Goal: Task Accomplishment & Management: Manage account settings

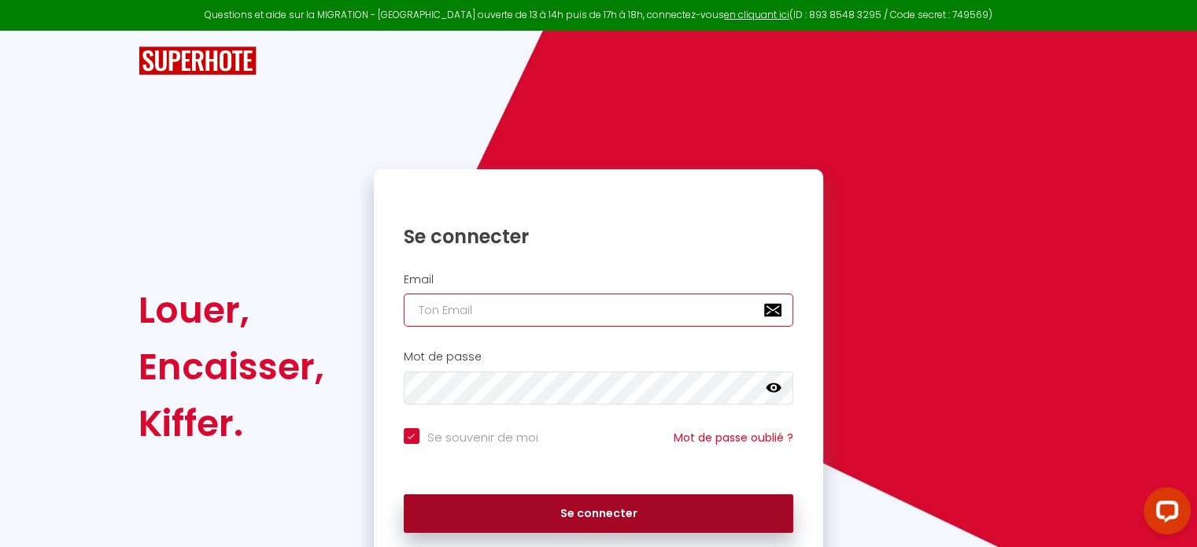
type input "[EMAIL_ADDRESS][DOMAIN_NAME]"
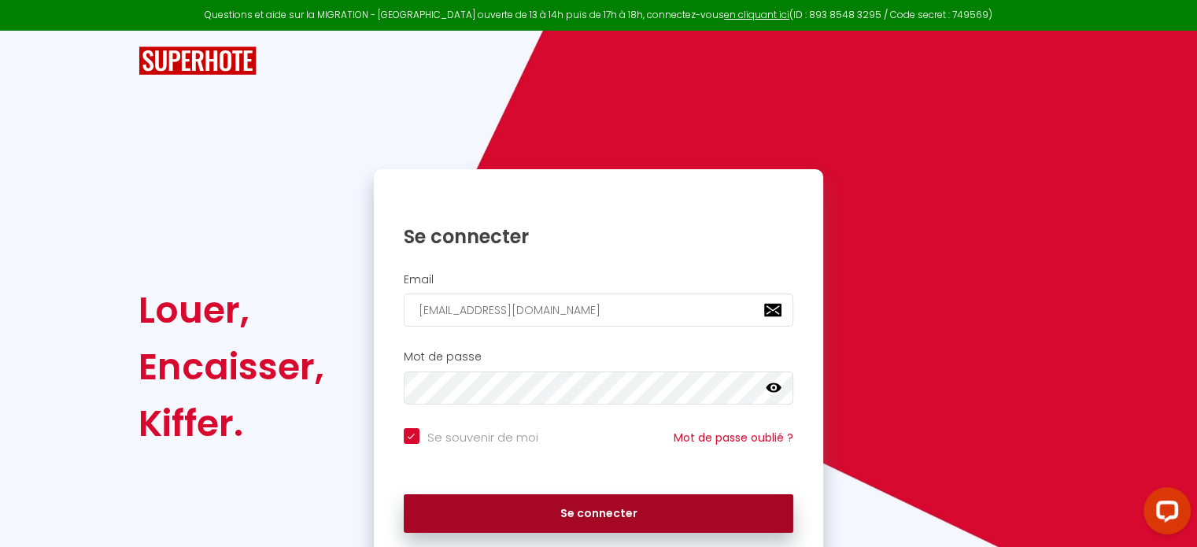
click at [620, 509] on button "Se connecter" at bounding box center [599, 513] width 390 height 39
checkbox input "true"
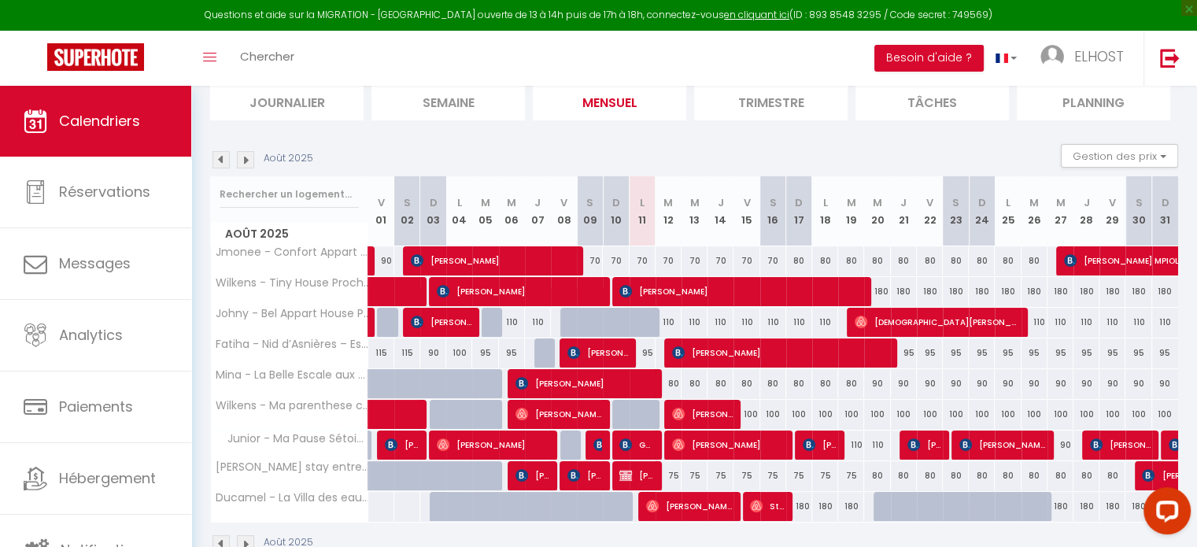
scroll to position [145, 0]
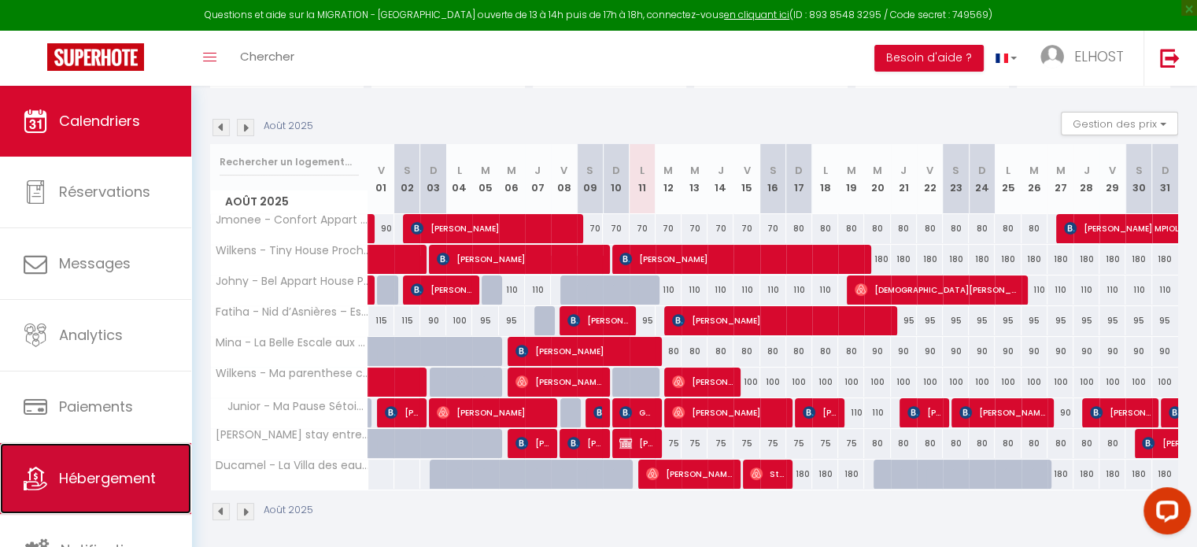
click at [116, 459] on link "Hébergement" at bounding box center [95, 478] width 191 height 71
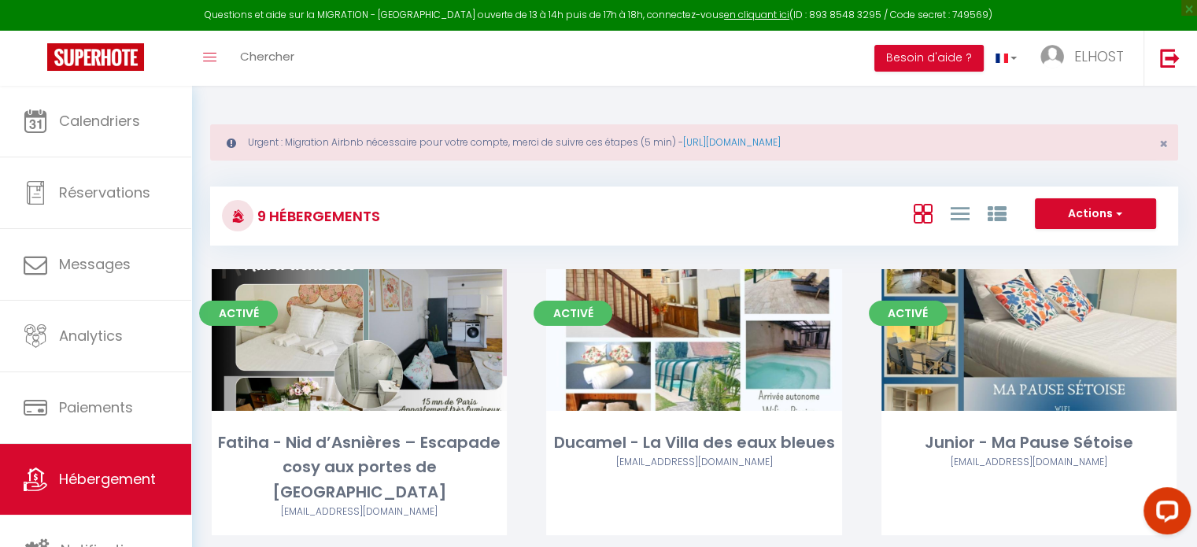
scroll to position [4, 0]
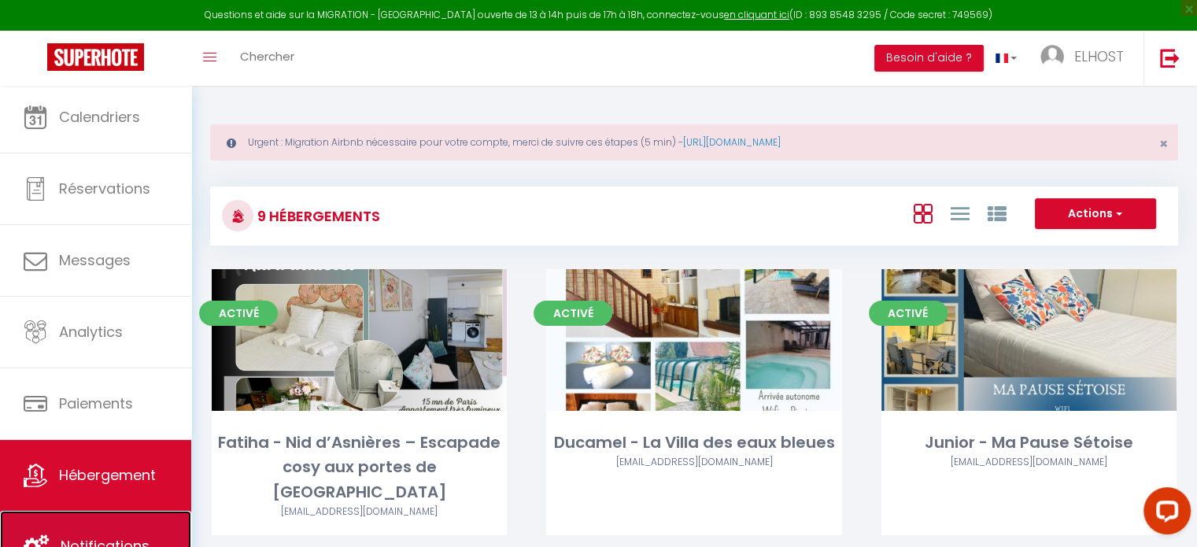
click at [135, 539] on span "Notifications" at bounding box center [105, 546] width 89 height 20
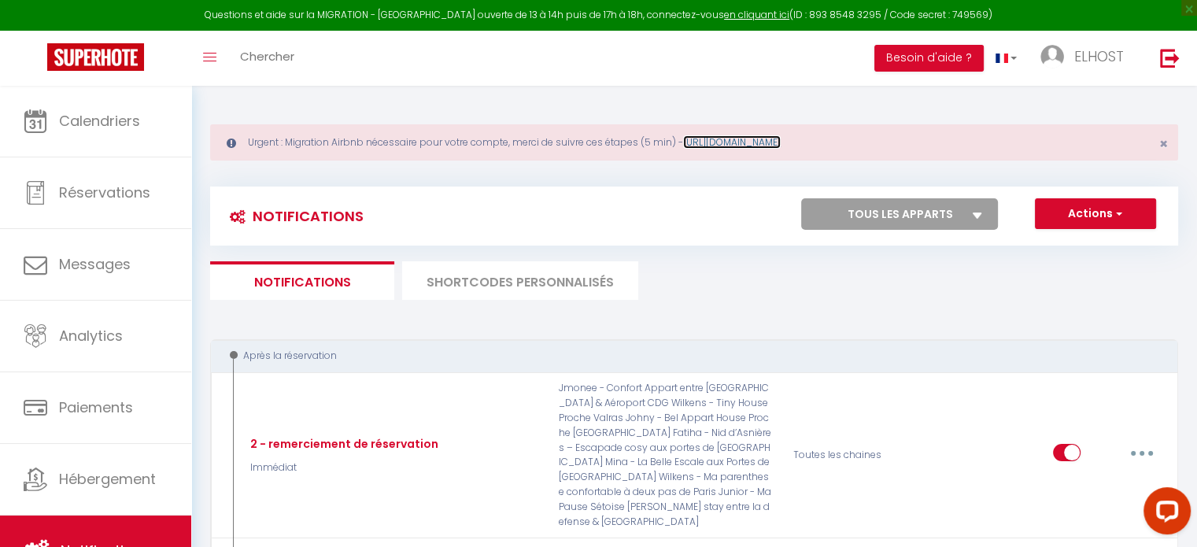
click at [721, 136] on link "[URL][DOMAIN_NAME]" at bounding box center [732, 141] width 98 height 13
click at [781, 148] on link "[URL][DOMAIN_NAME]" at bounding box center [732, 141] width 98 height 13
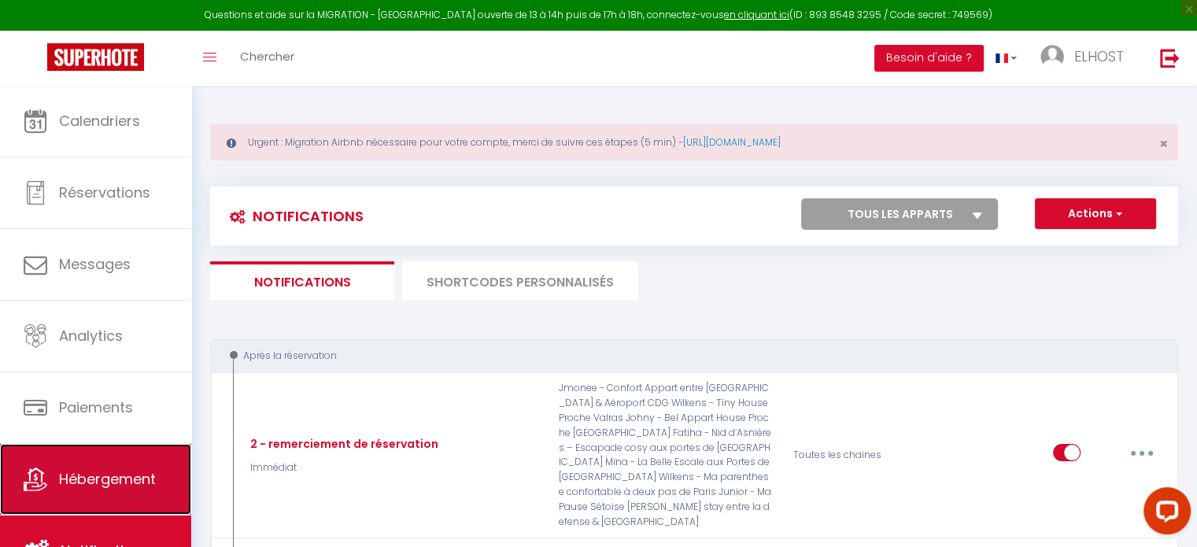
click at [110, 487] on span "Hébergement" at bounding box center [107, 479] width 97 height 20
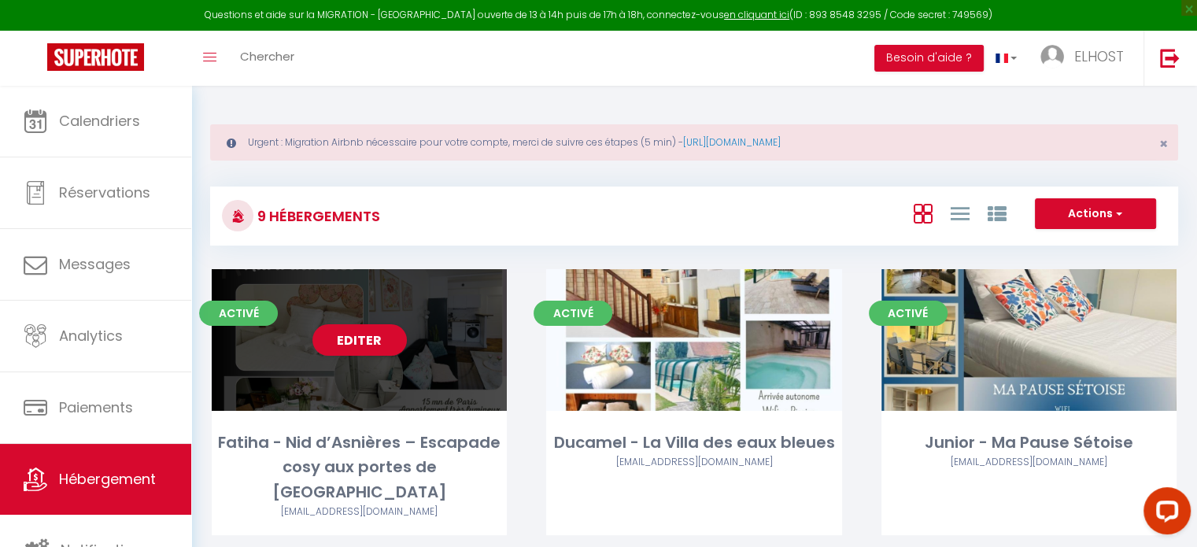
click at [453, 329] on div "Editer" at bounding box center [359, 340] width 295 height 142
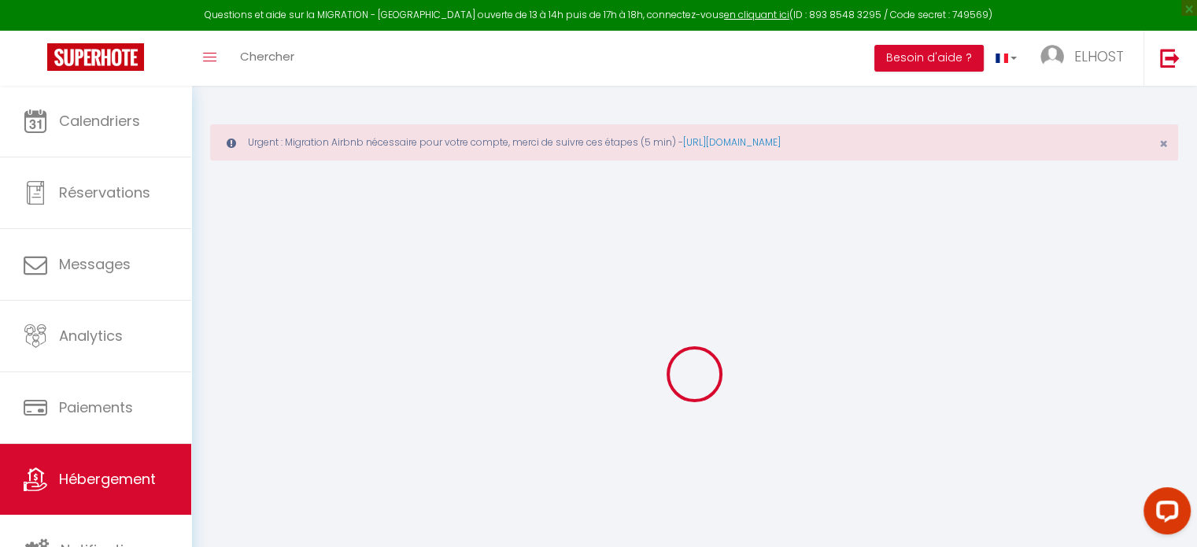
scroll to position [4, 0]
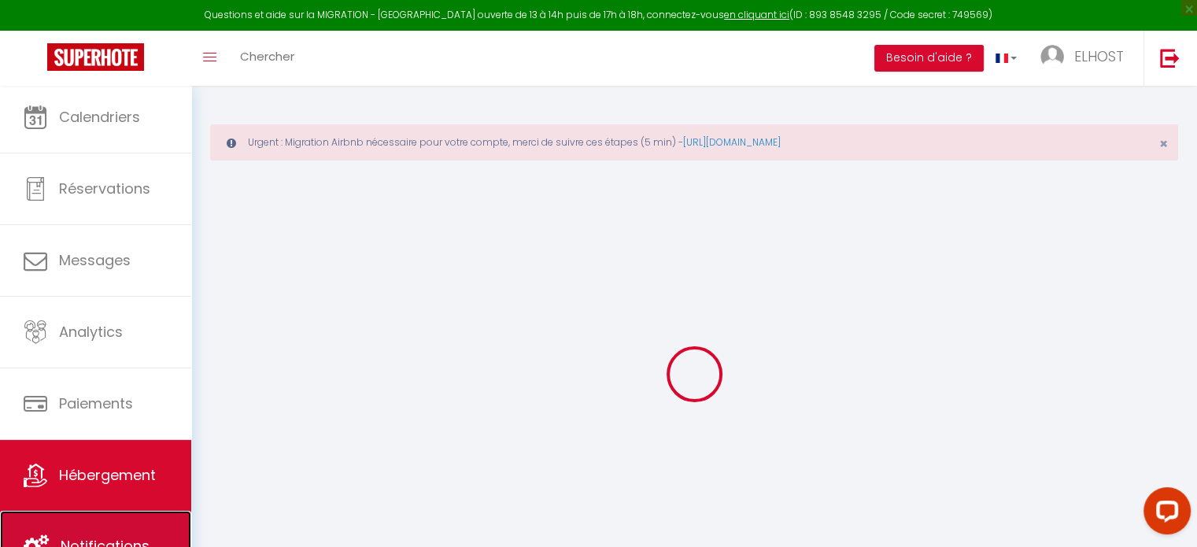
click at [139, 536] on span "Notifications" at bounding box center [105, 546] width 89 height 20
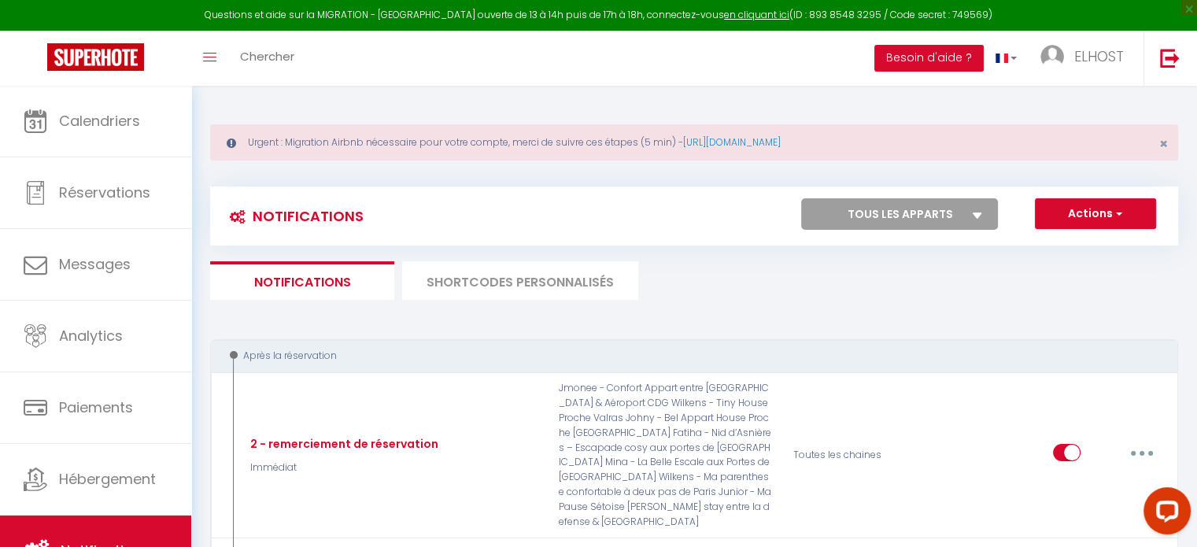
click at [543, 281] on li "SHORTCODES PERSONNALISÉS" at bounding box center [520, 280] width 236 height 39
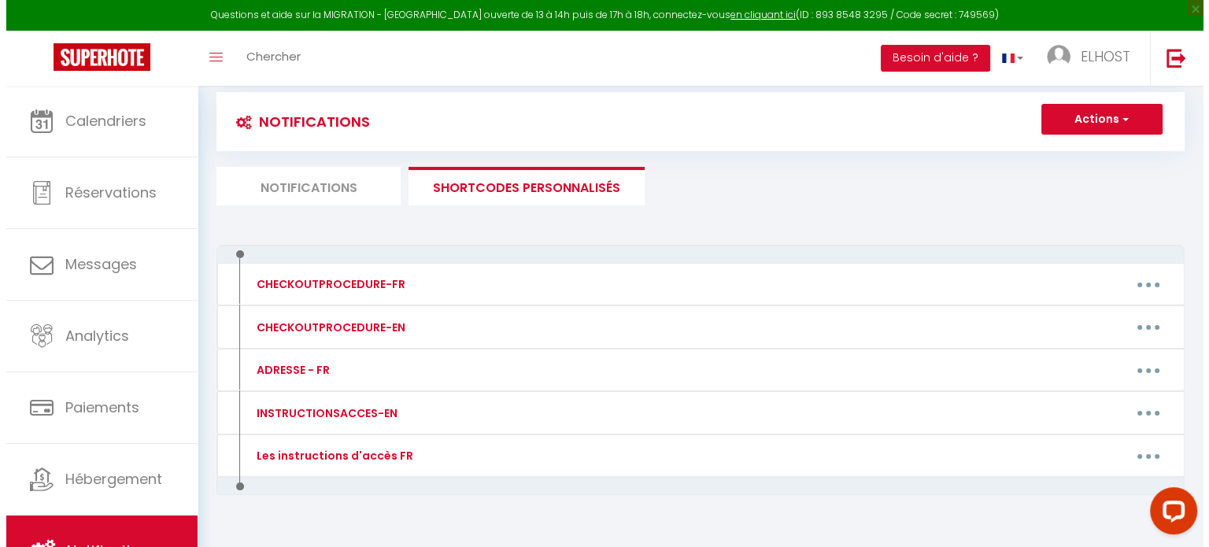
scroll to position [99, 0]
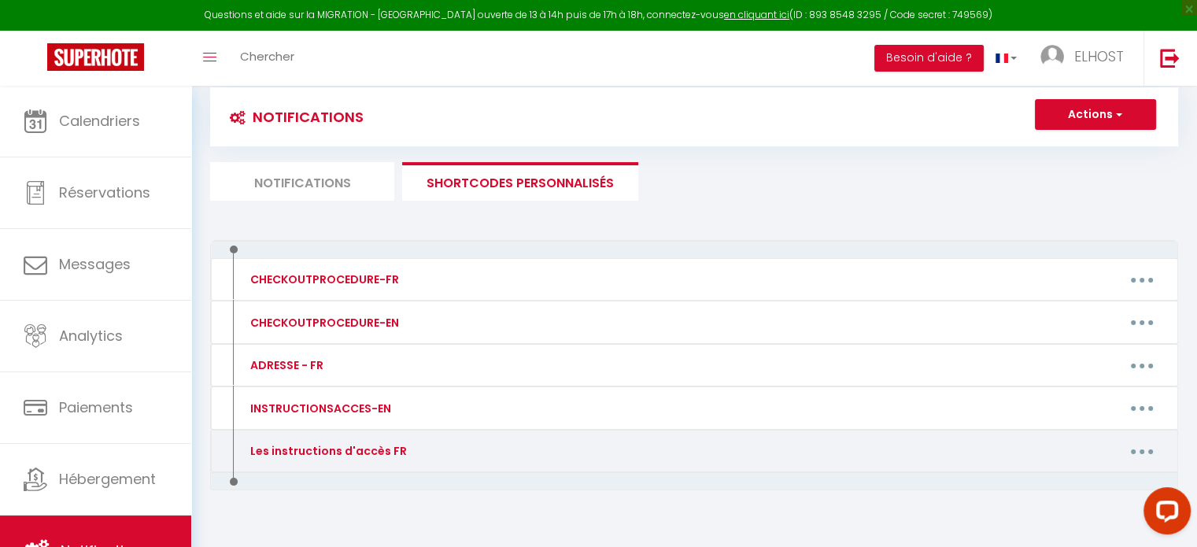
click at [1152, 447] on button "button" at bounding box center [1142, 450] width 44 height 25
click at [1097, 484] on link "Editer" at bounding box center [1101, 487] width 117 height 27
type input "Les instructions d'accès FR"
type textarea "Voici les instructions d'accès"
type textarea "Loremips - dolorsi a'consect ad e'seddoeiusmo : 42 tem inc Utlaboreet, 42473 Do…"
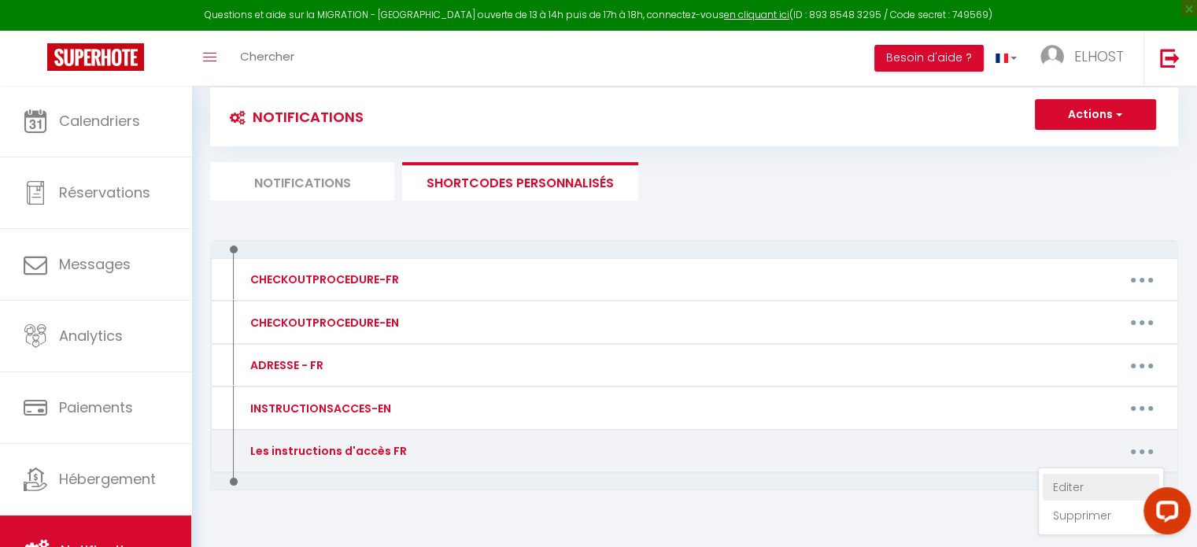
type textarea "Veuillez - trouver l'adresse de la maison : [STREET_ADDRESS]. (La maison aux vo…"
type textarea "Loremips dolorsi a'consect ad e'seddoeiusmo : 922 tempor incididu utla, 00104 E…"
type textarea "Loremips - dolorsi a'consect ad e'seddoeiusmo : 2 tempor inc utlabor, 20541 Etd…"
type textarea "Lorem ips dolorsitamet c'adipi : Elitsed : 69 doe Tempo, 19627 Incidi-utl-Etdol…"
type textarea "Voici les instructions d'accès : Adresse : [STREET_ADDRESS][PERSON_NAME] Bâtime…"
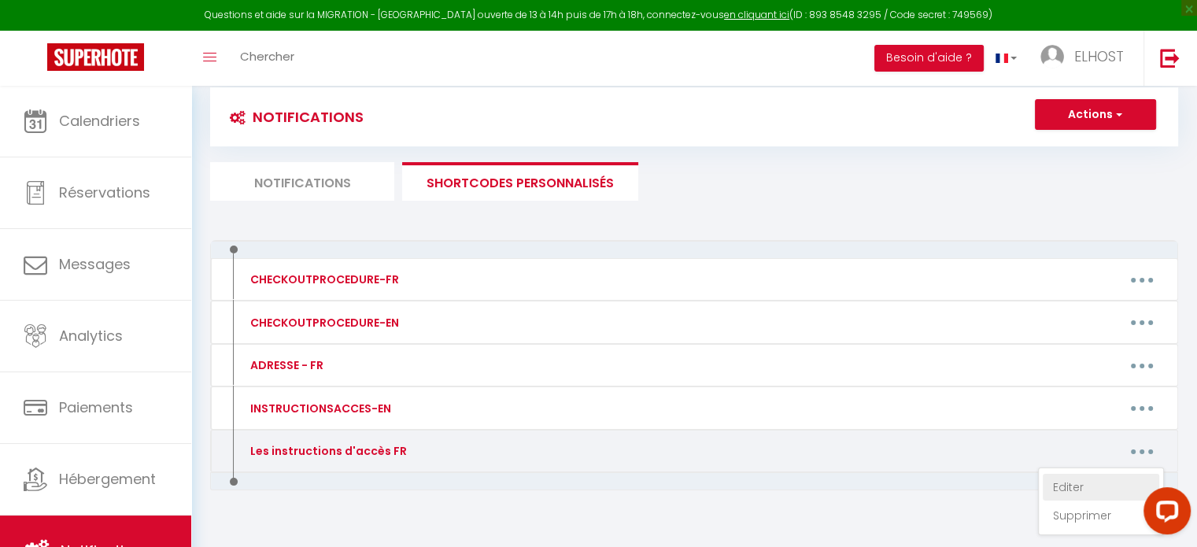
type textarea "Loremips dolorsi a'consect ad e'seddoeiusmo : 0 tem incidid utlaboreetd, 83063 …"
type textarea "Voici les instructions d'accès : Camping [PERSON_NAME] - LES SABLINES [GEOGRAPH…"
type textarea "Voici les instructions d'accès : Adresse : [STREET_ADDRESS] À votre arrivée, vo…"
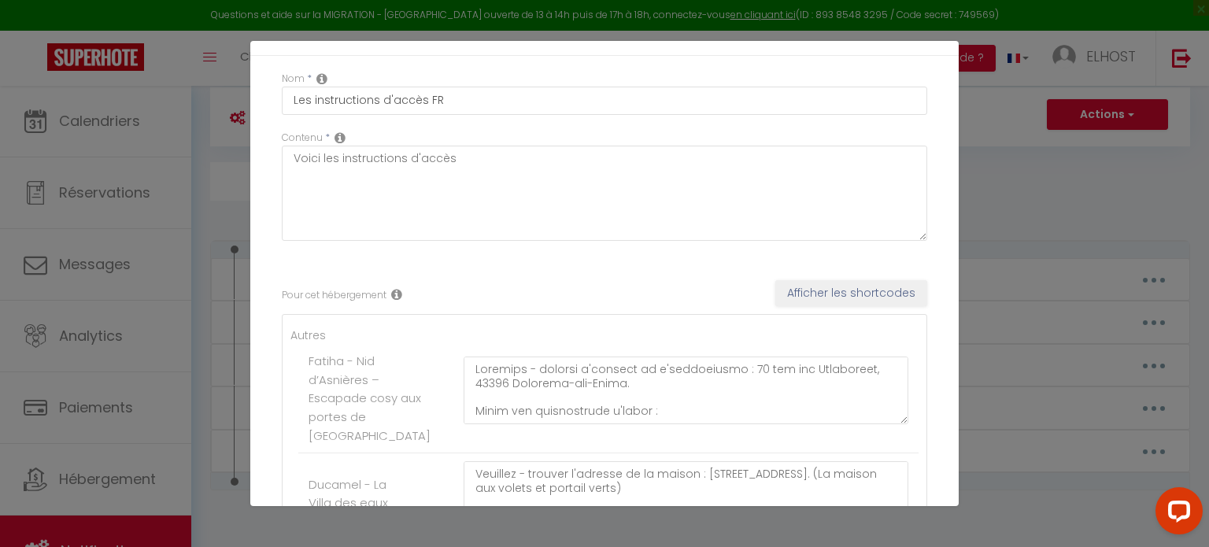
scroll to position [67, 0]
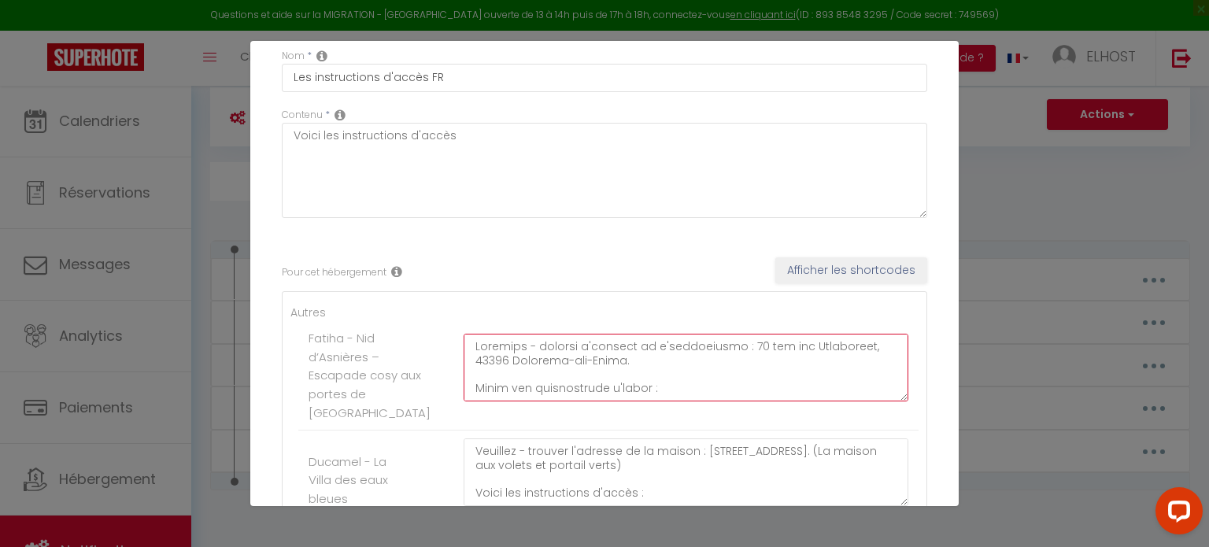
drag, startPoint x: 722, startPoint y: 354, endPoint x: 860, endPoint y: 369, distance: 139.4
click at [860, 369] on textarea at bounding box center [686, 368] width 445 height 68
click at [741, 365] on textarea at bounding box center [686, 368] width 445 height 68
click at [736, 356] on textarea at bounding box center [686, 368] width 445 height 68
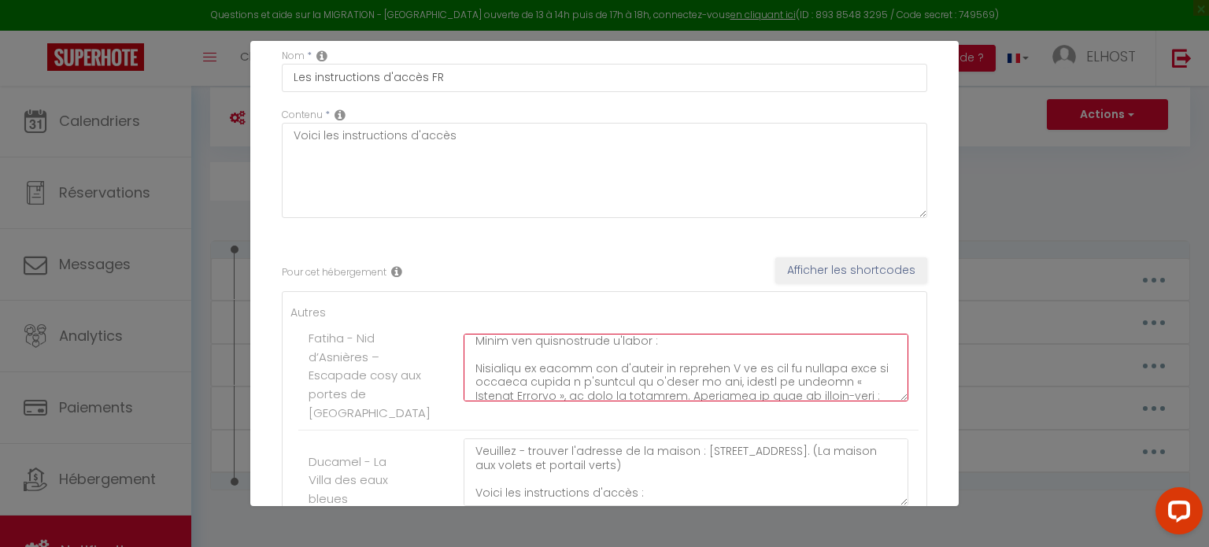
scroll to position [63, 0]
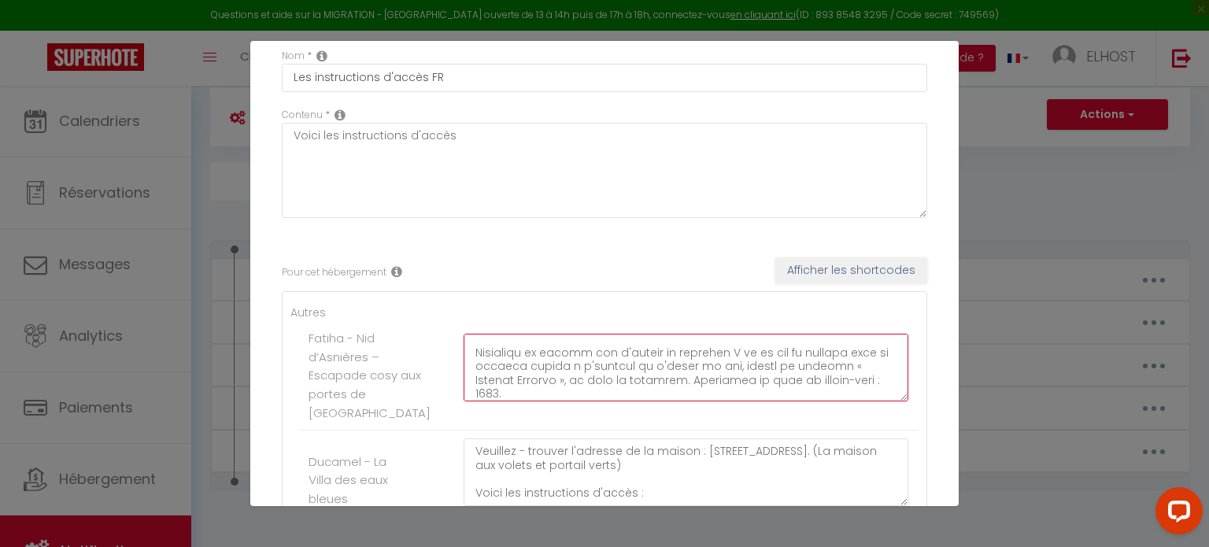
click at [532, 357] on textarea at bounding box center [686, 368] width 445 height 68
click at [727, 364] on textarea at bounding box center [686, 368] width 445 height 68
click at [517, 363] on textarea at bounding box center [686, 368] width 445 height 68
drag, startPoint x: 550, startPoint y: 377, endPoint x: 700, endPoint y: 368, distance: 149.9
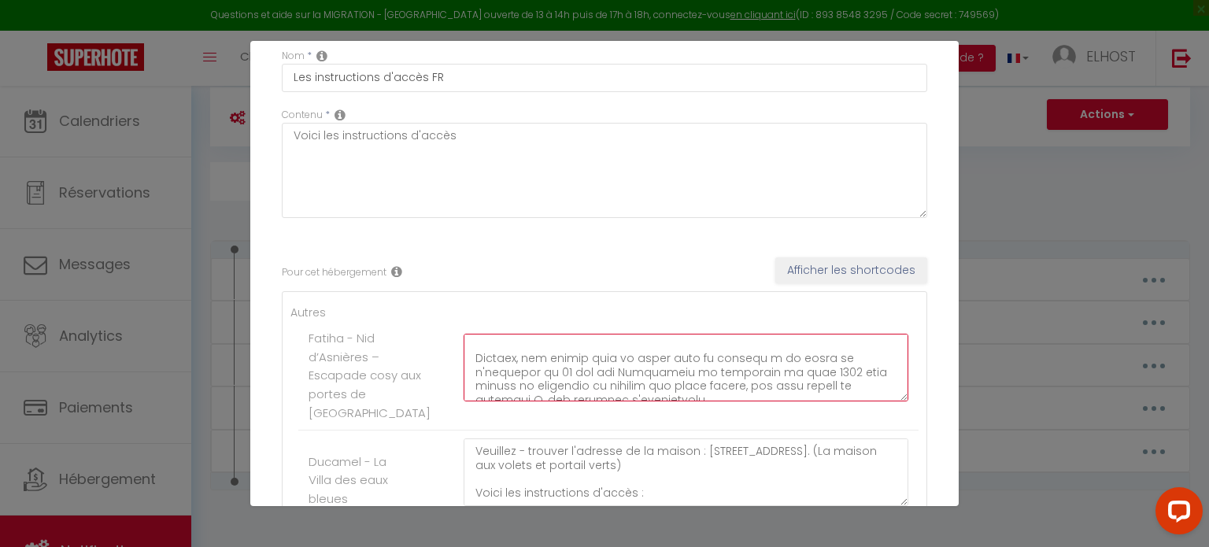
click at [700, 368] on textarea at bounding box center [686, 368] width 445 height 68
drag, startPoint x: 700, startPoint y: 368, endPoint x: 746, endPoint y: 383, distance: 48.8
click at [746, 383] on textarea at bounding box center [686, 368] width 445 height 68
click at [723, 366] on textarea at bounding box center [686, 368] width 445 height 68
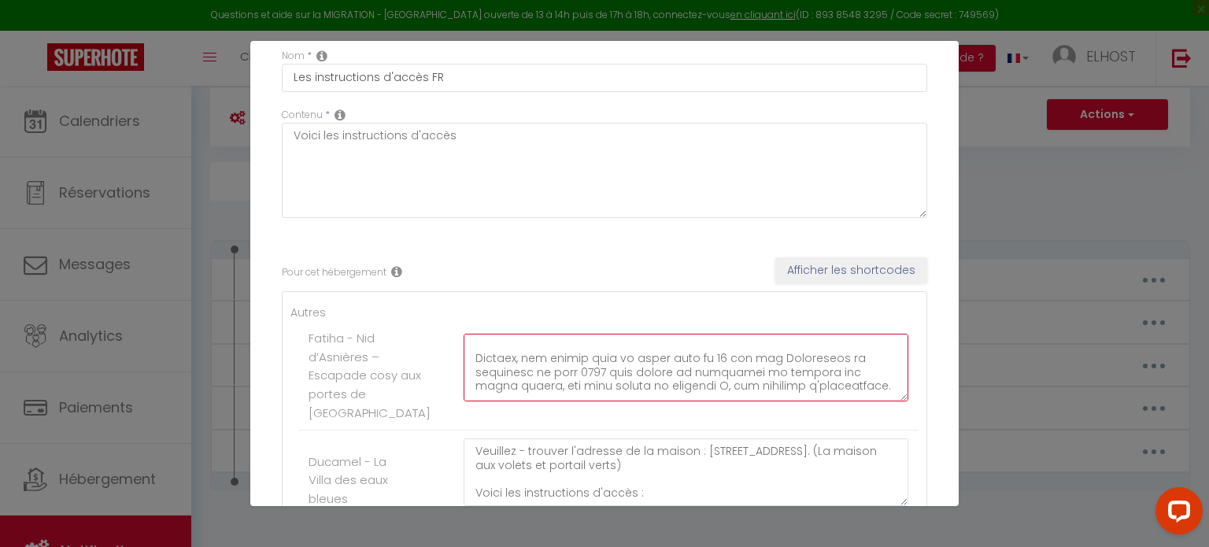
drag, startPoint x: 597, startPoint y: 380, endPoint x: 466, endPoint y: 386, distance: 130.8
click at [466, 386] on textarea at bounding box center [686, 368] width 445 height 68
click at [538, 383] on textarea at bounding box center [686, 368] width 445 height 68
click at [812, 369] on textarea at bounding box center [686, 368] width 445 height 68
click at [808, 368] on textarea at bounding box center [686, 368] width 445 height 68
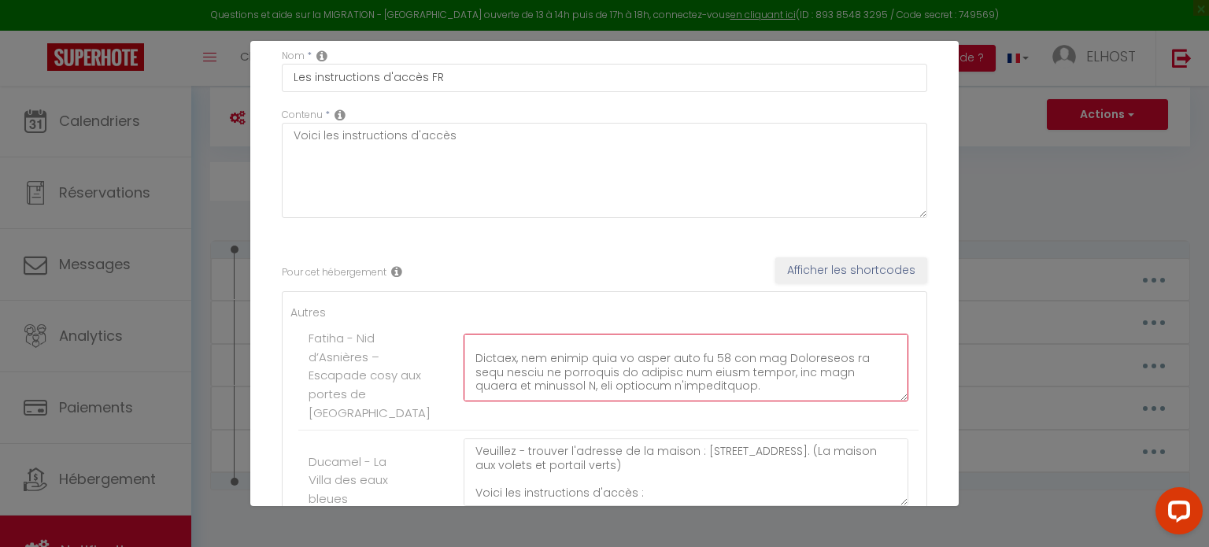
click at [816, 368] on textarea at bounding box center [686, 368] width 445 height 68
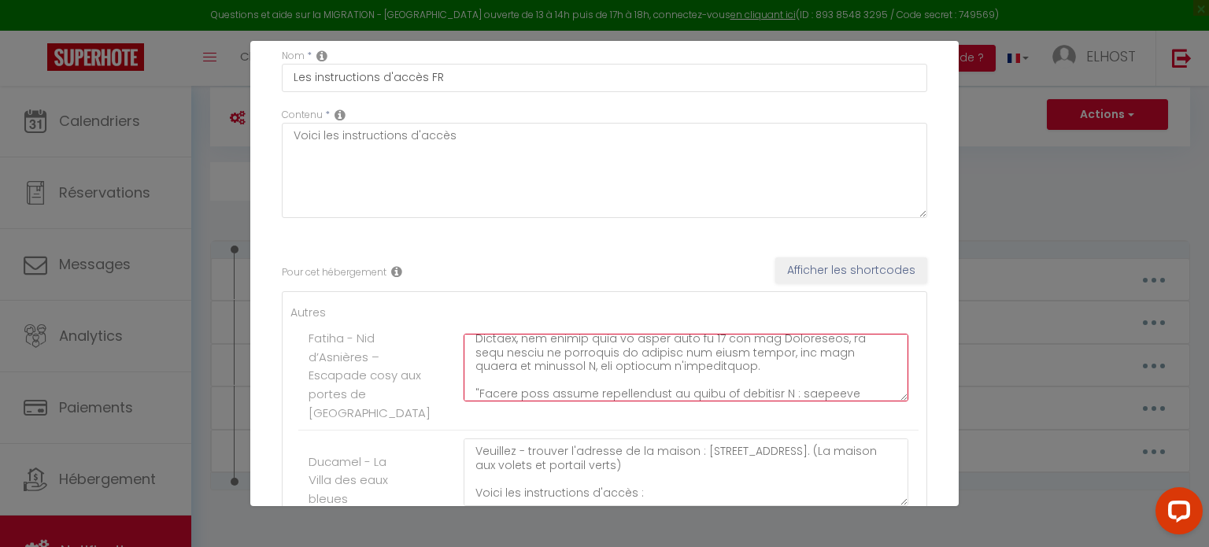
scroll to position [0, 0]
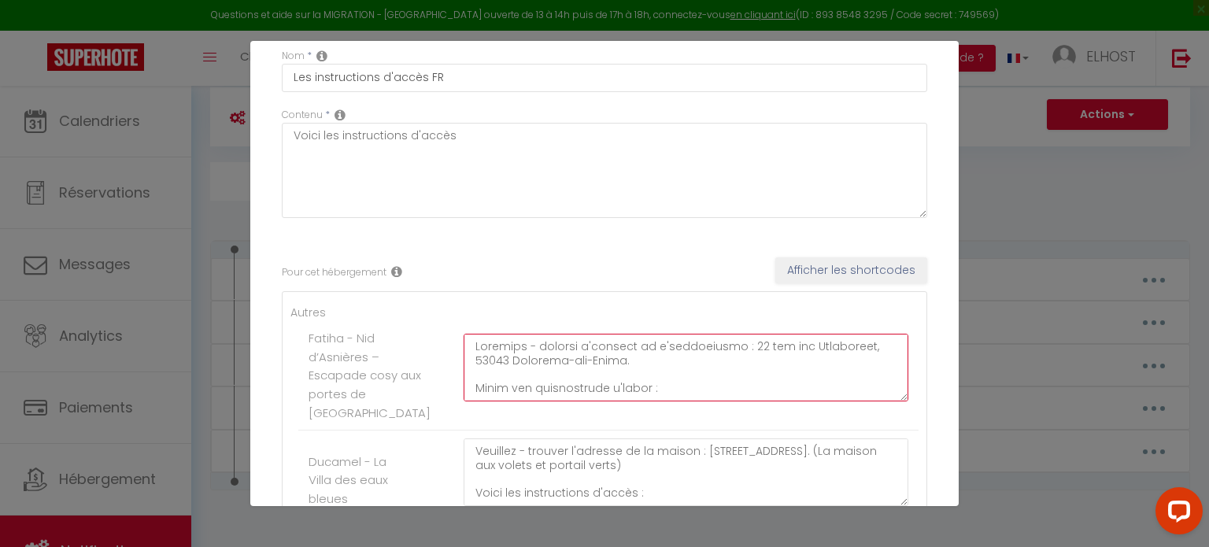
drag, startPoint x: 820, startPoint y: 368, endPoint x: 765, endPoint y: 333, distance: 65.1
click at [765, 333] on li "Fatiha - Nid d’Asnières – Escapade cosy aux portes de [GEOGRAPHIC_DATA]" at bounding box center [608, 375] width 620 height 109
click at [776, 379] on textarea at bounding box center [686, 368] width 445 height 68
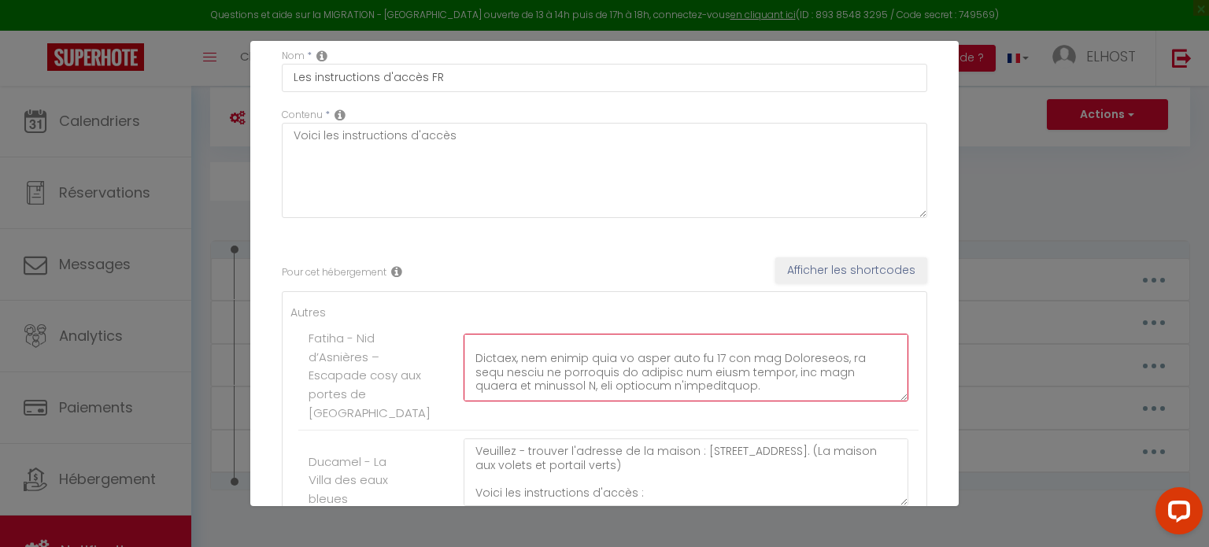
drag, startPoint x: 702, startPoint y: 364, endPoint x: 511, endPoint y: 361, distance: 191.3
click at [511, 361] on textarea at bounding box center [686, 368] width 445 height 68
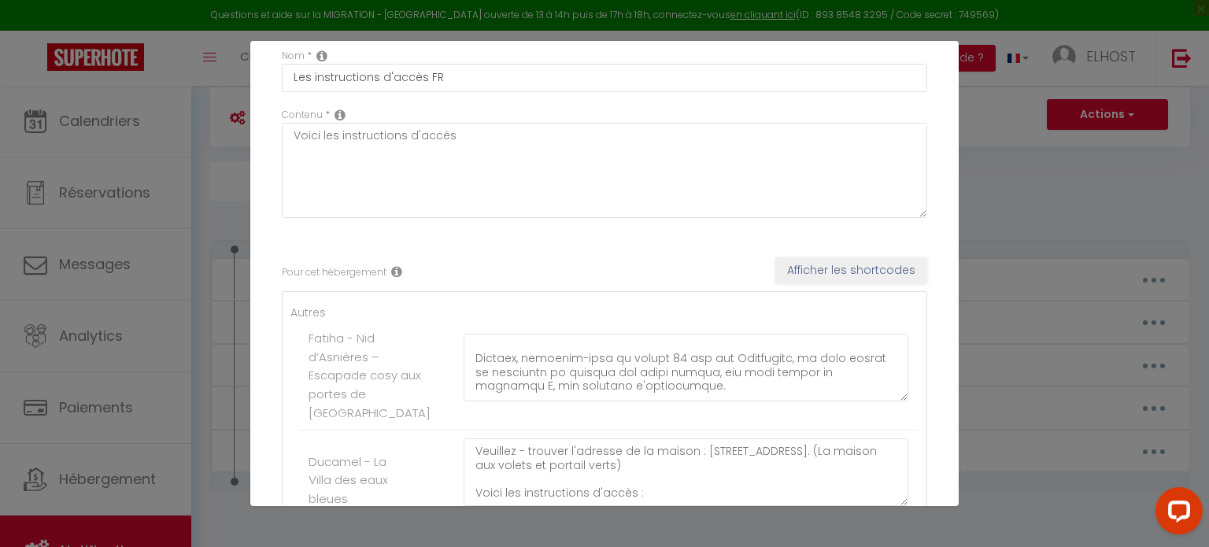
drag, startPoint x: 532, startPoint y: 364, endPoint x: 625, endPoint y: 36, distance: 340.4
click at [625, 36] on div "Mettre à jour le code court personnalisé × Nom * Les instructions d'accès FR Co…" at bounding box center [604, 273] width 709 height 547
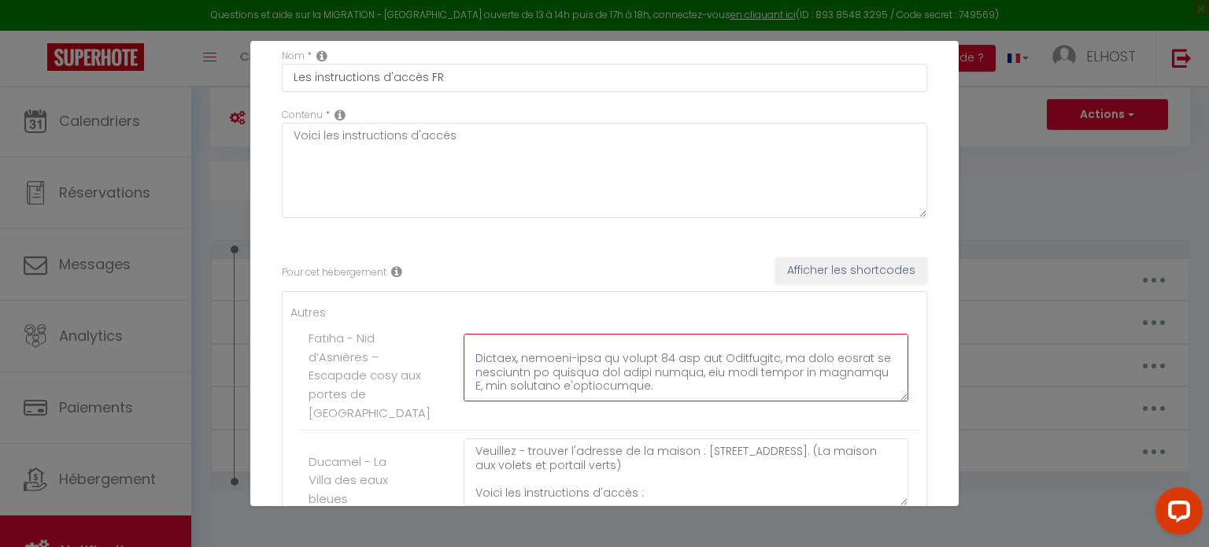
click at [806, 367] on textarea at bounding box center [686, 368] width 445 height 68
click at [697, 377] on textarea at bounding box center [686, 368] width 445 height 68
drag, startPoint x: 657, startPoint y: 394, endPoint x: 812, endPoint y: 375, distance: 156.2
click at [812, 375] on textarea at bounding box center [686, 368] width 445 height 68
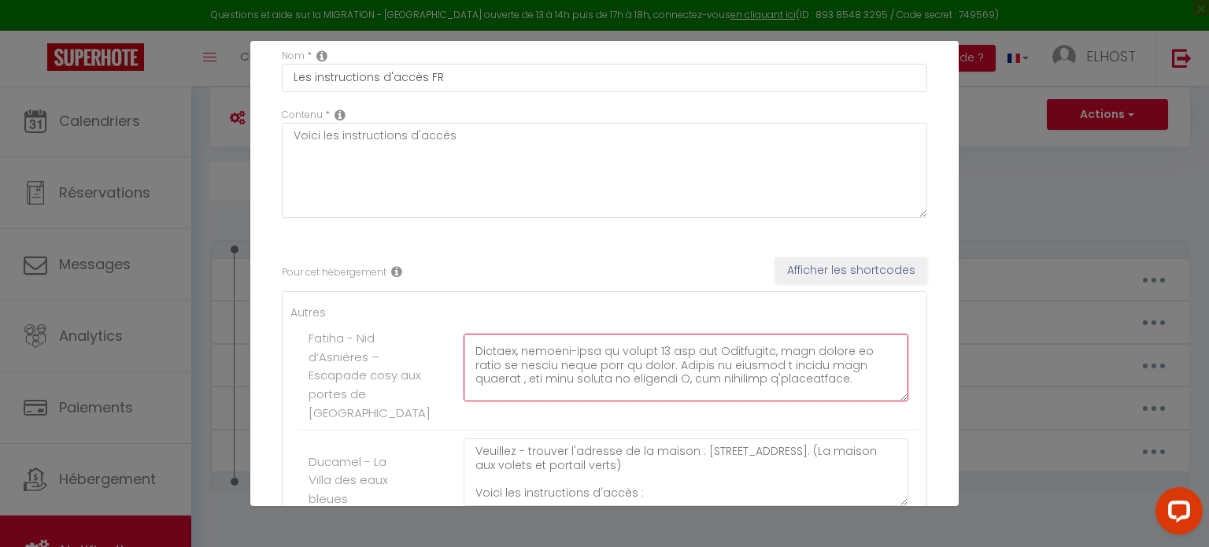
drag, startPoint x: 630, startPoint y: 386, endPoint x: 515, endPoint y: 387, distance: 114.9
click at [515, 387] on textarea at bounding box center [686, 368] width 445 height 68
click at [550, 373] on textarea at bounding box center [686, 368] width 445 height 68
click at [535, 372] on textarea at bounding box center [686, 368] width 445 height 68
click at [565, 386] on textarea at bounding box center [686, 368] width 445 height 68
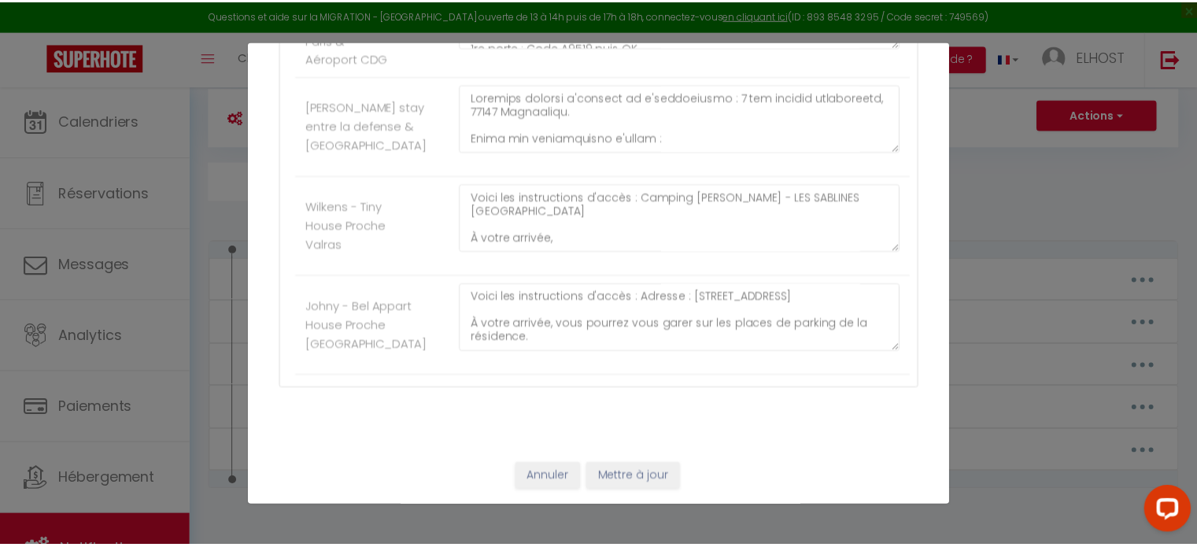
scroll to position [982, 0]
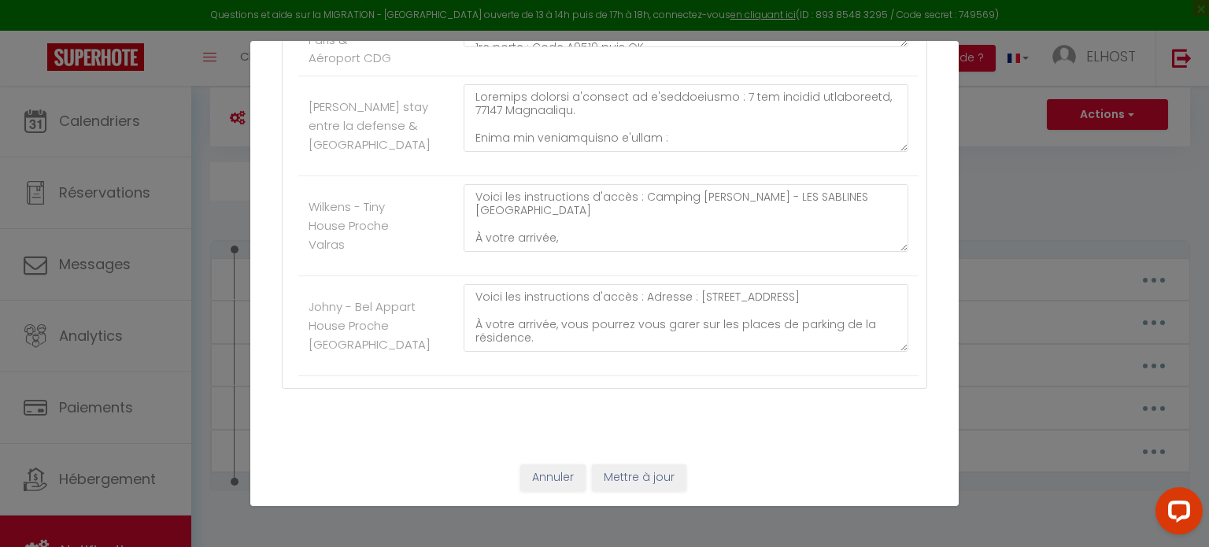
type textarea "Loremips - dolorsi a'consect ad e'seddoeiusmo : 73 tem inc Utlaboreet, 87166 Do…"
click at [650, 473] on button "Mettre à jour" at bounding box center [639, 477] width 94 height 27
